Goal: Task Accomplishment & Management: Manage account settings

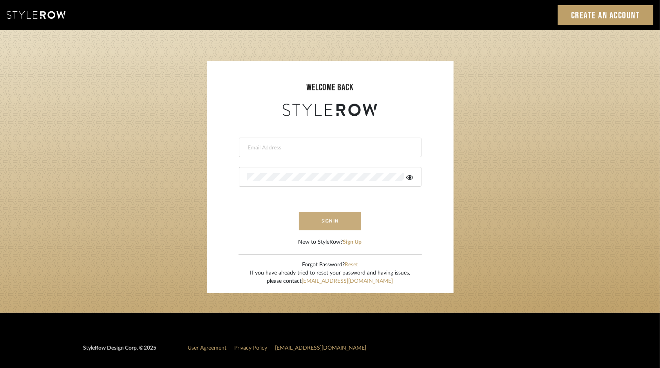
type input "tsummersb@gmail.com"
click at [346, 218] on button "sign in" at bounding box center [330, 221] width 63 height 18
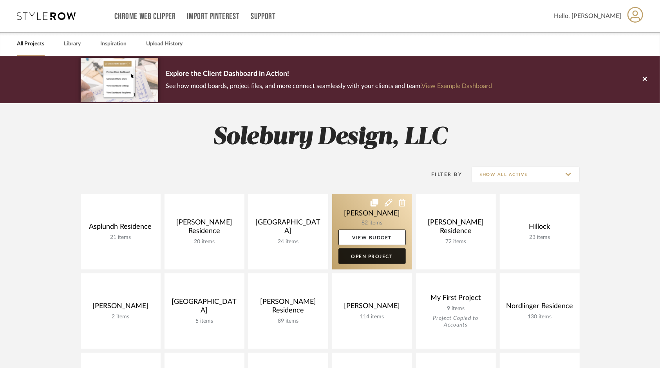
click at [365, 256] on link "Open Project" at bounding box center [371, 257] width 67 height 16
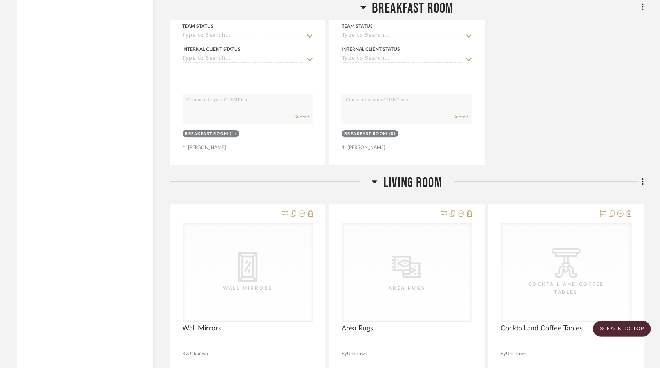
scroll to position [1566, 0]
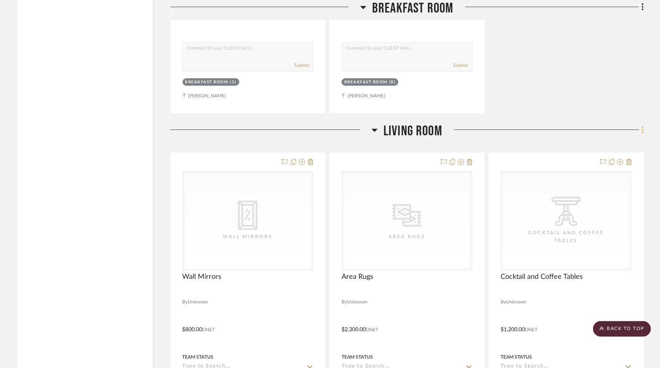
click at [640, 132] on fa-icon at bounding box center [641, 130] width 5 height 13
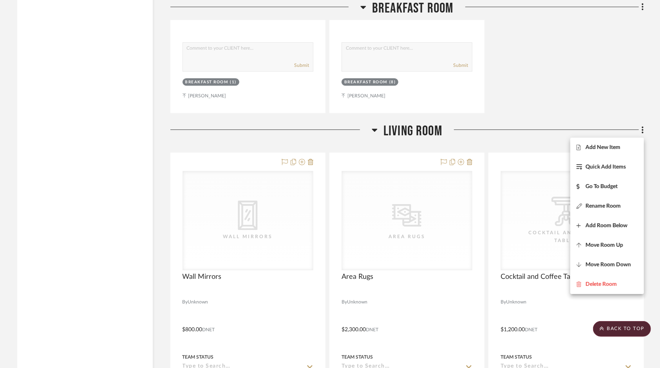
click at [645, 125] on div at bounding box center [330, 184] width 660 height 368
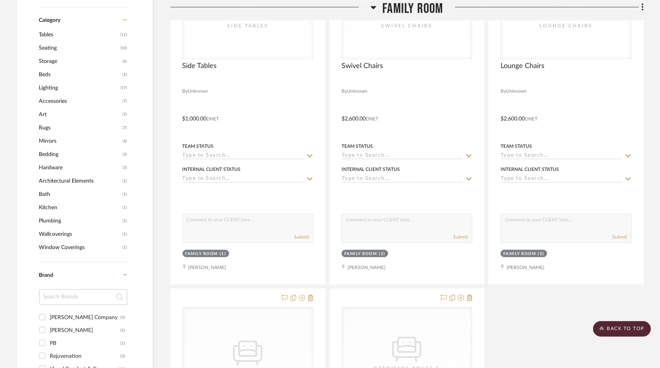
scroll to position [0, 0]
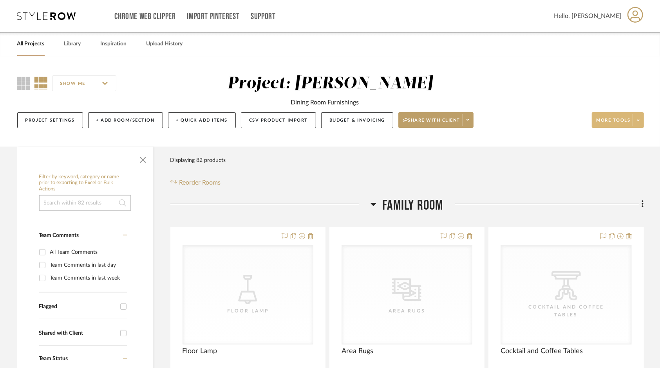
click at [632, 118] on button "More tools" at bounding box center [618, 120] width 52 height 16
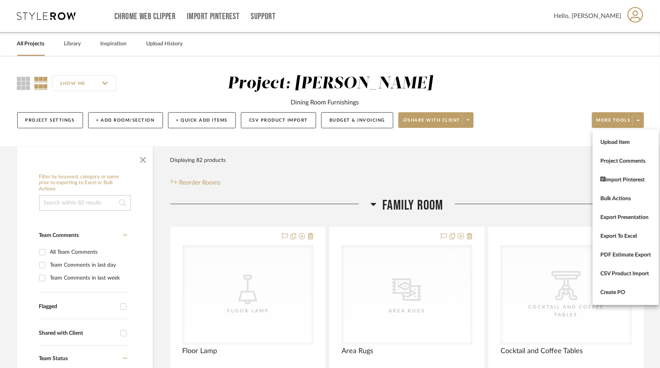
click at [635, 116] on div at bounding box center [330, 184] width 660 height 368
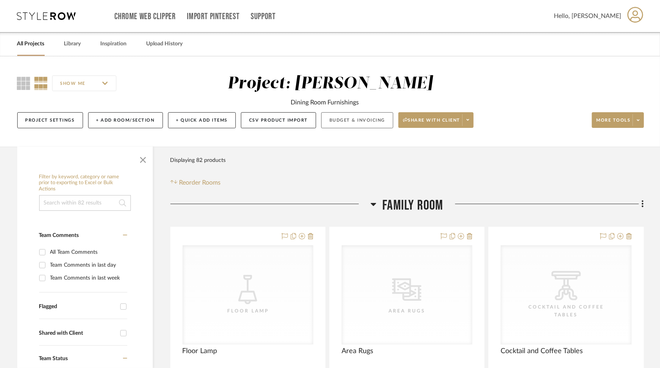
click at [345, 113] on button "Budget & Invoicing" at bounding box center [357, 120] width 72 height 16
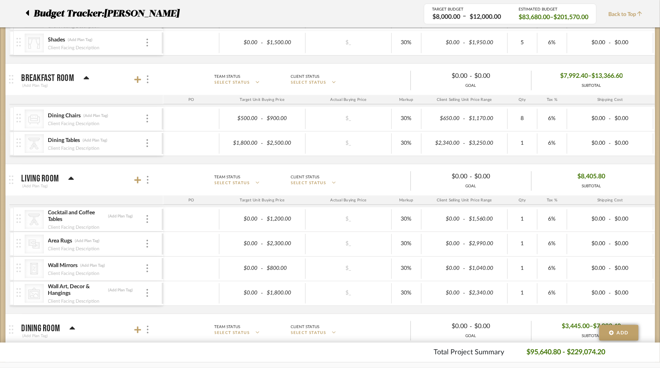
scroll to position [548, 0]
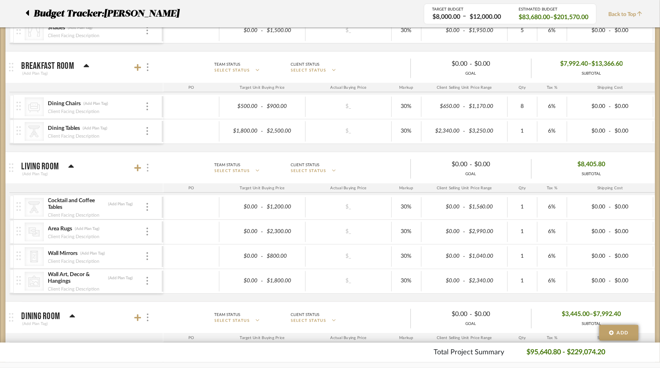
click at [148, 164] on img at bounding box center [148, 168] width 2 height 8
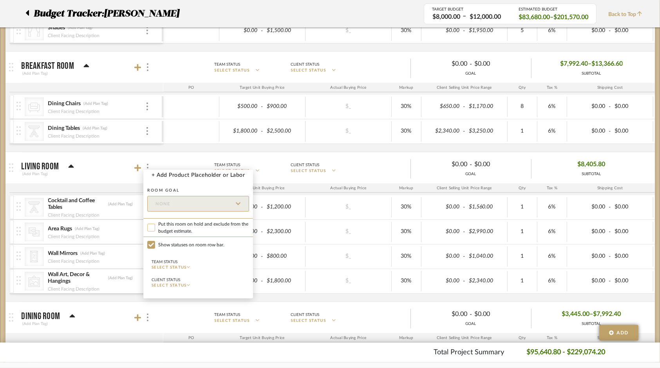
click at [149, 226] on input "Put this room on hold and exclude from the budget estimate." at bounding box center [151, 228] width 8 height 8
checkbox input "true"
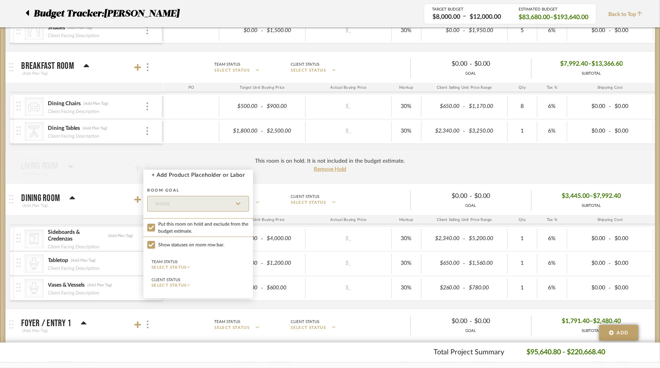
click at [139, 197] on div at bounding box center [330, 184] width 660 height 368
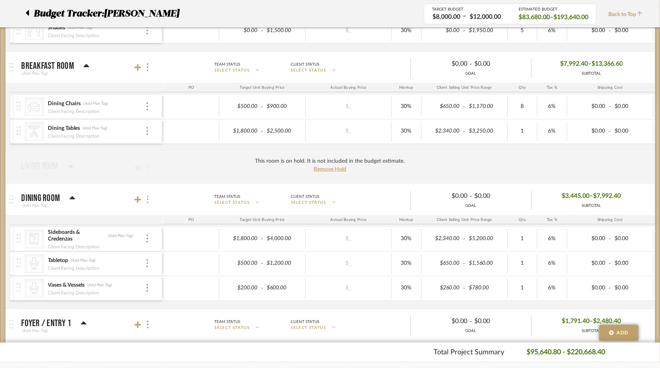
click at [146, 196] on div at bounding box center [147, 200] width 8 height 11
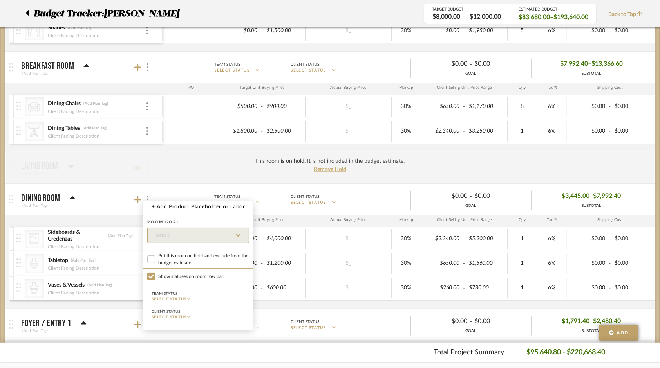
click at [149, 254] on label "Put this room on hold and exclude from the budget estimate." at bounding box center [198, 259] width 110 height 19
click at [149, 256] on input "Put this room on hold and exclude from the budget estimate." at bounding box center [151, 260] width 8 height 8
checkbox input "true"
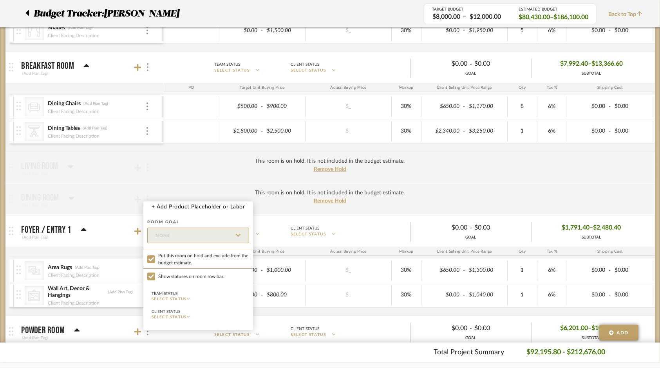
click at [136, 227] on div at bounding box center [330, 184] width 660 height 368
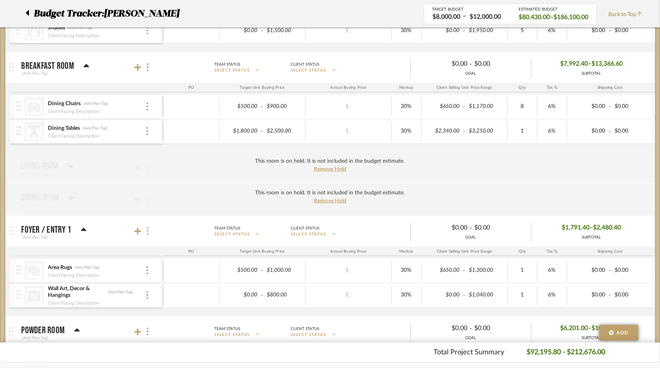
click at [150, 226] on div at bounding box center [147, 231] width 8 height 11
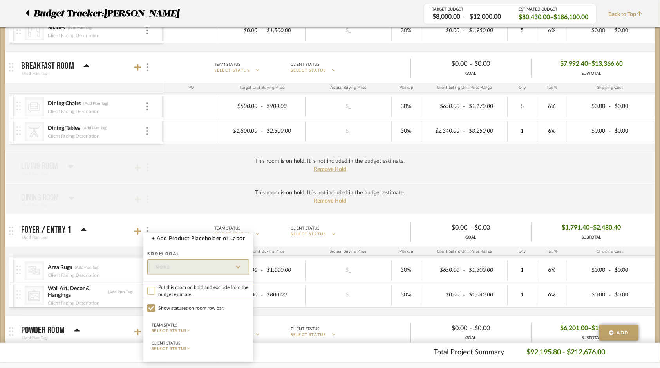
click at [150, 287] on input "Put this room on hold and exclude from the budget estimate." at bounding box center [151, 291] width 8 height 8
checkbox input "true"
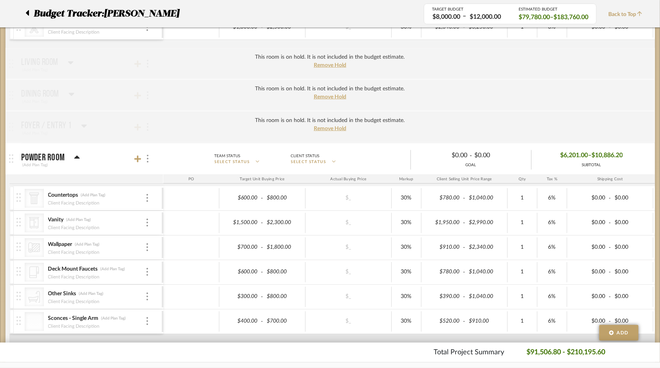
scroll to position [666, 0]
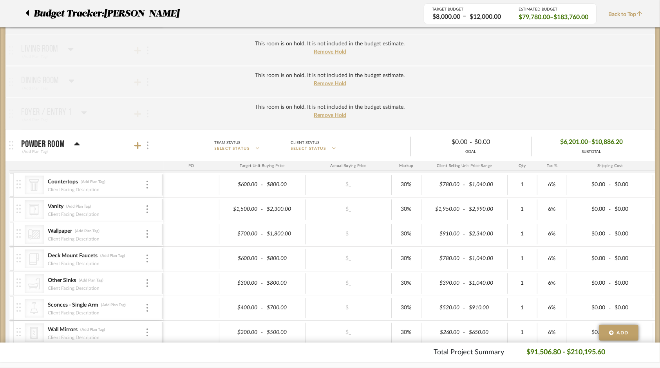
click at [148, 143] on img at bounding box center [148, 146] width 2 height 8
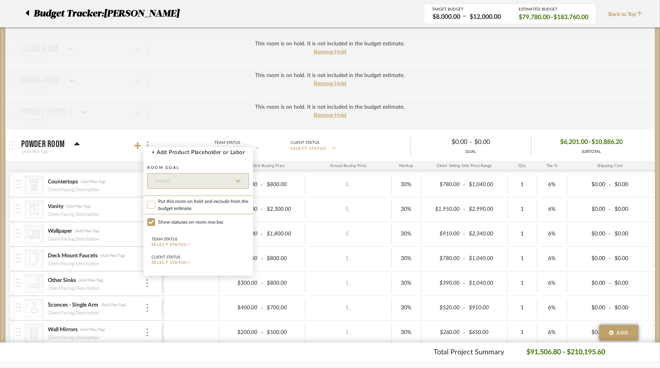
click at [152, 204] on input "Put this room on hold and exclude from the budget estimate." at bounding box center [151, 205] width 8 height 8
checkbox input "true"
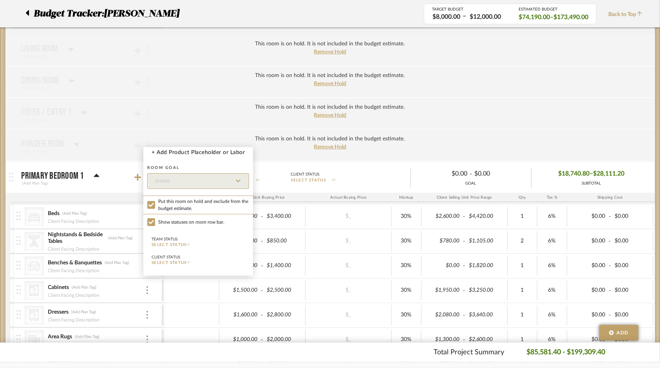
click at [1, 210] on div at bounding box center [330, 184] width 660 height 368
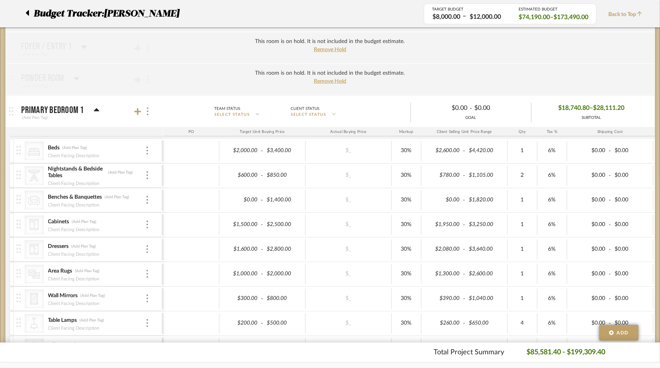
scroll to position [744, 0]
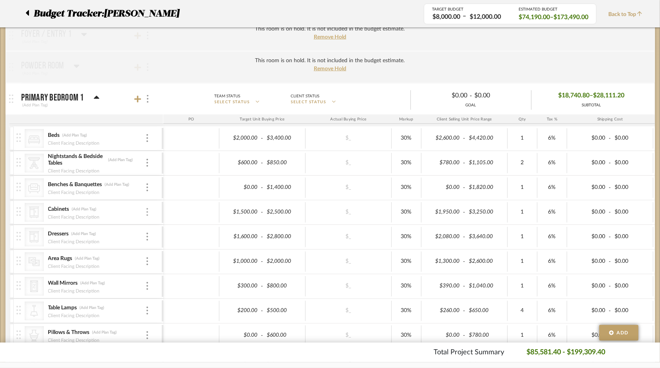
click at [149, 209] on div at bounding box center [147, 212] width 4 height 9
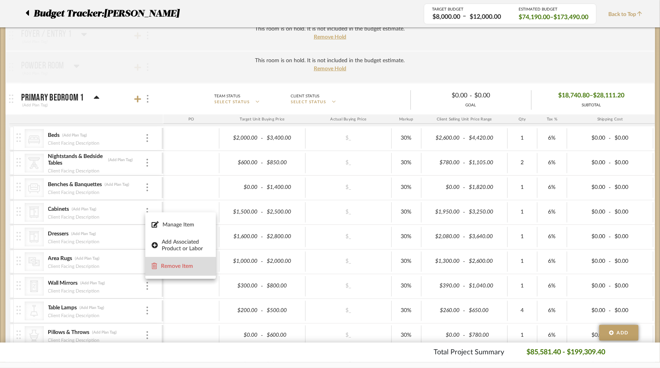
click at [161, 268] on span "Remove Item" at bounding box center [185, 267] width 49 height 7
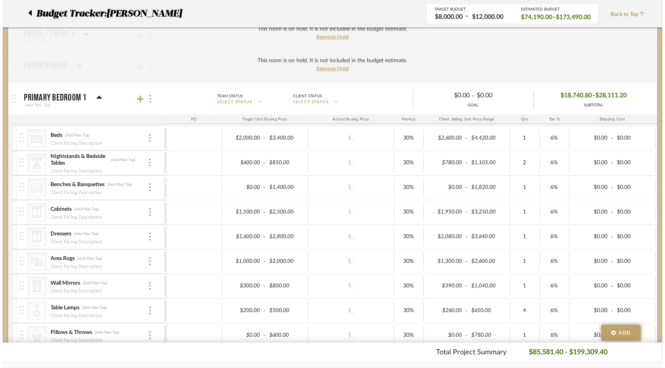
scroll to position [0, 0]
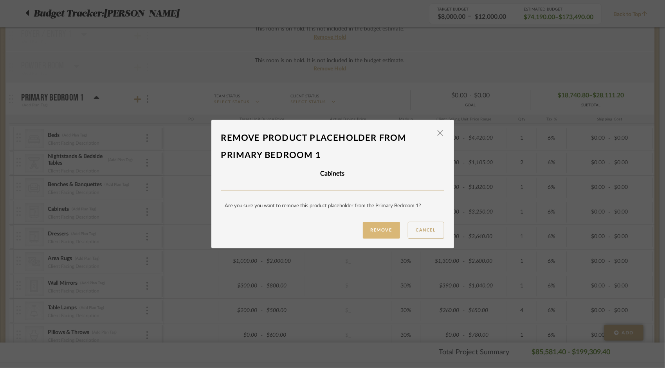
click at [377, 231] on button "Remove" at bounding box center [381, 230] width 37 height 17
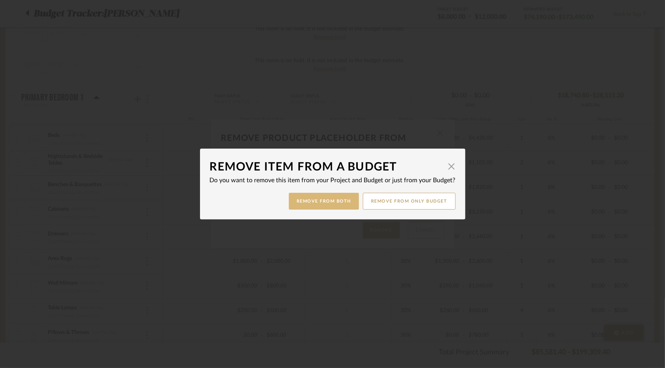
click at [315, 204] on button "Remove from Both" at bounding box center [324, 201] width 70 height 17
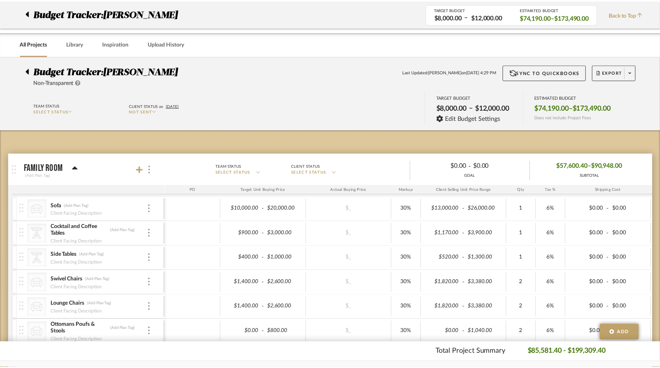
scroll to position [744, 0]
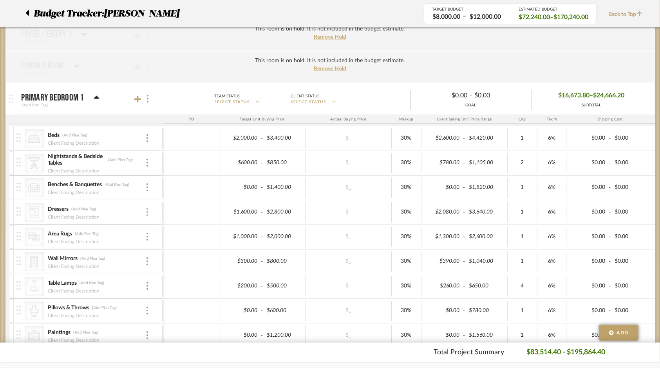
click at [146, 208] on img at bounding box center [147, 212] width 2 height 8
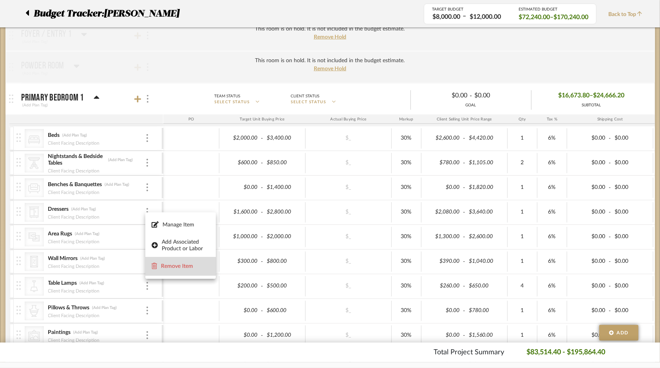
click at [161, 265] on span "Remove Item" at bounding box center [185, 267] width 49 height 7
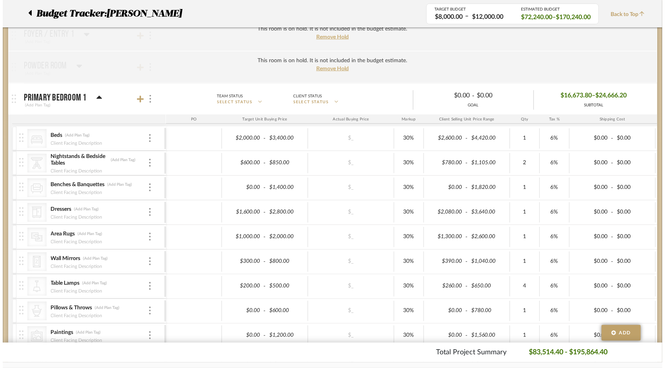
scroll to position [0, 0]
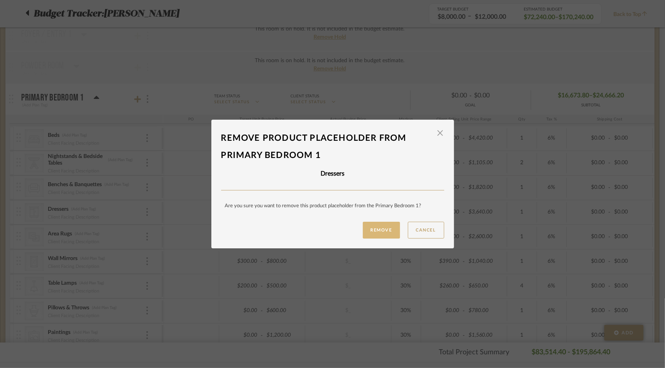
click at [382, 233] on button "Remove" at bounding box center [381, 230] width 37 height 17
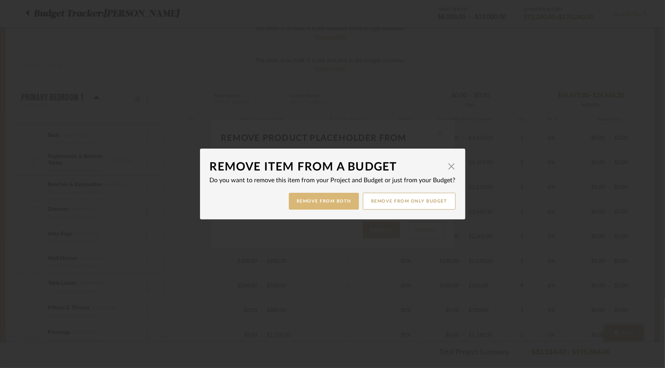
click at [329, 205] on button "Remove from Both" at bounding box center [324, 201] width 70 height 17
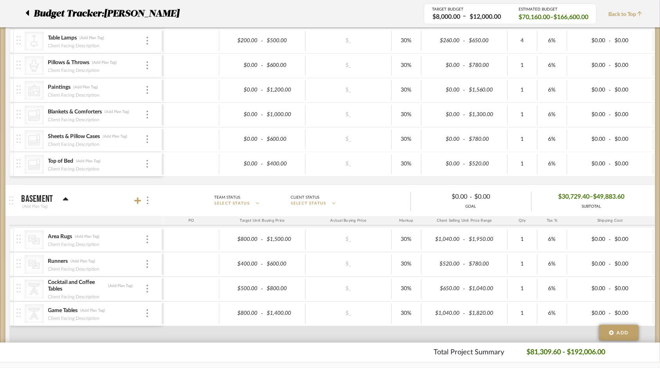
scroll to position [979, 0]
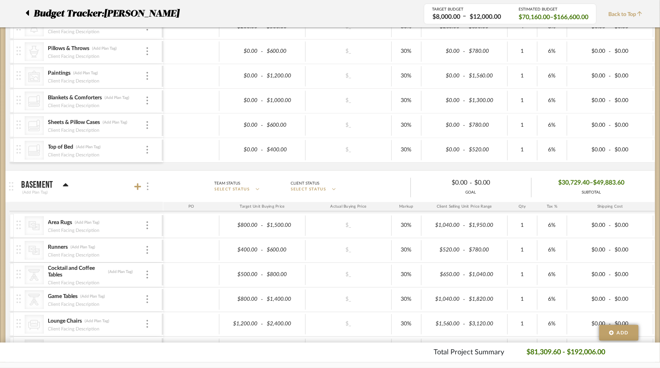
click at [148, 183] on img at bounding box center [148, 187] width 2 height 8
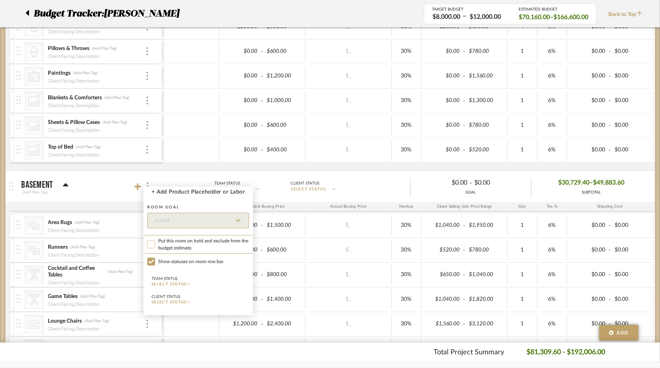
click at [152, 245] on input "Put this room on hold and exclude from the budget estimate." at bounding box center [151, 245] width 8 height 8
checkbox input "true"
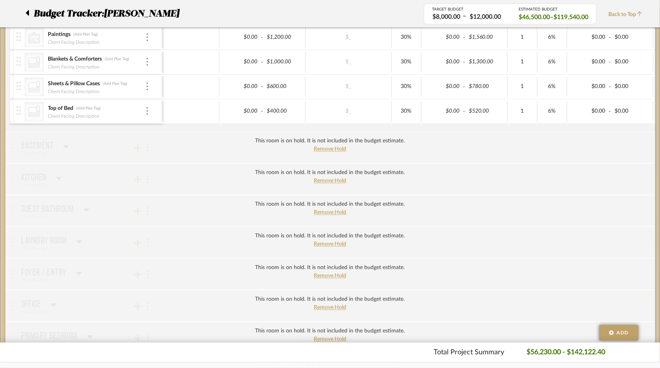
scroll to position [1253, 0]
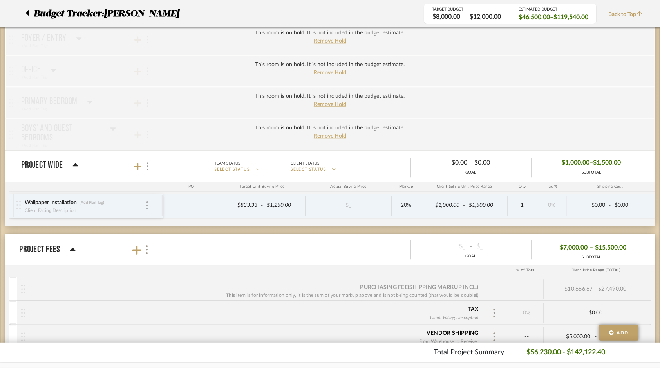
click at [148, 202] on div at bounding box center [147, 206] width 4 height 9
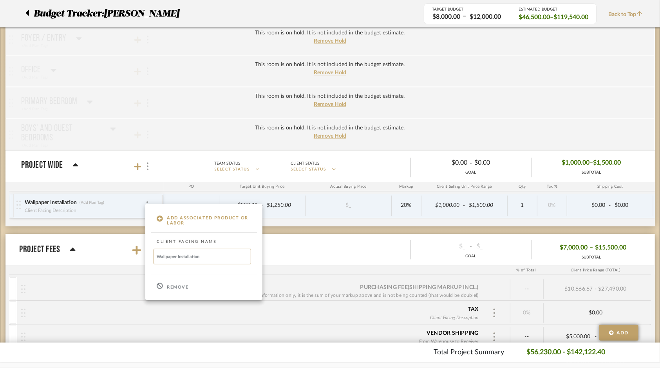
click at [165, 287] on div "Remove" at bounding box center [203, 286] width 117 height 21
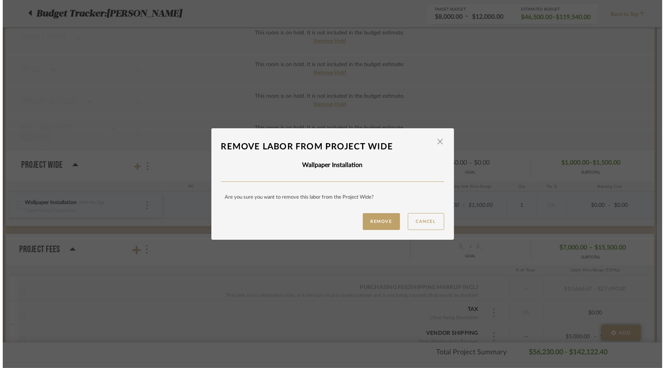
scroll to position [0, 0]
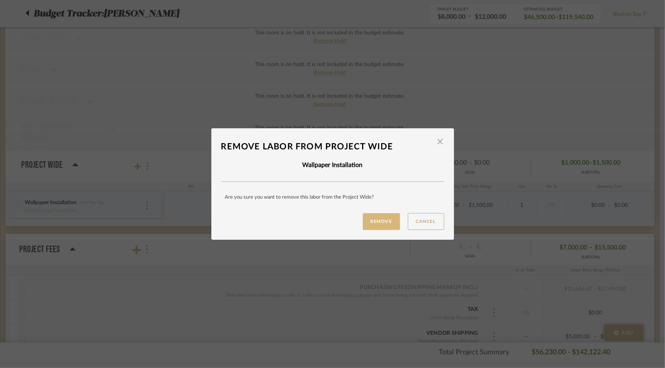
click at [365, 225] on button "Remove" at bounding box center [381, 221] width 37 height 17
